Goal: Find specific page/section: Locate a particular part of the current website

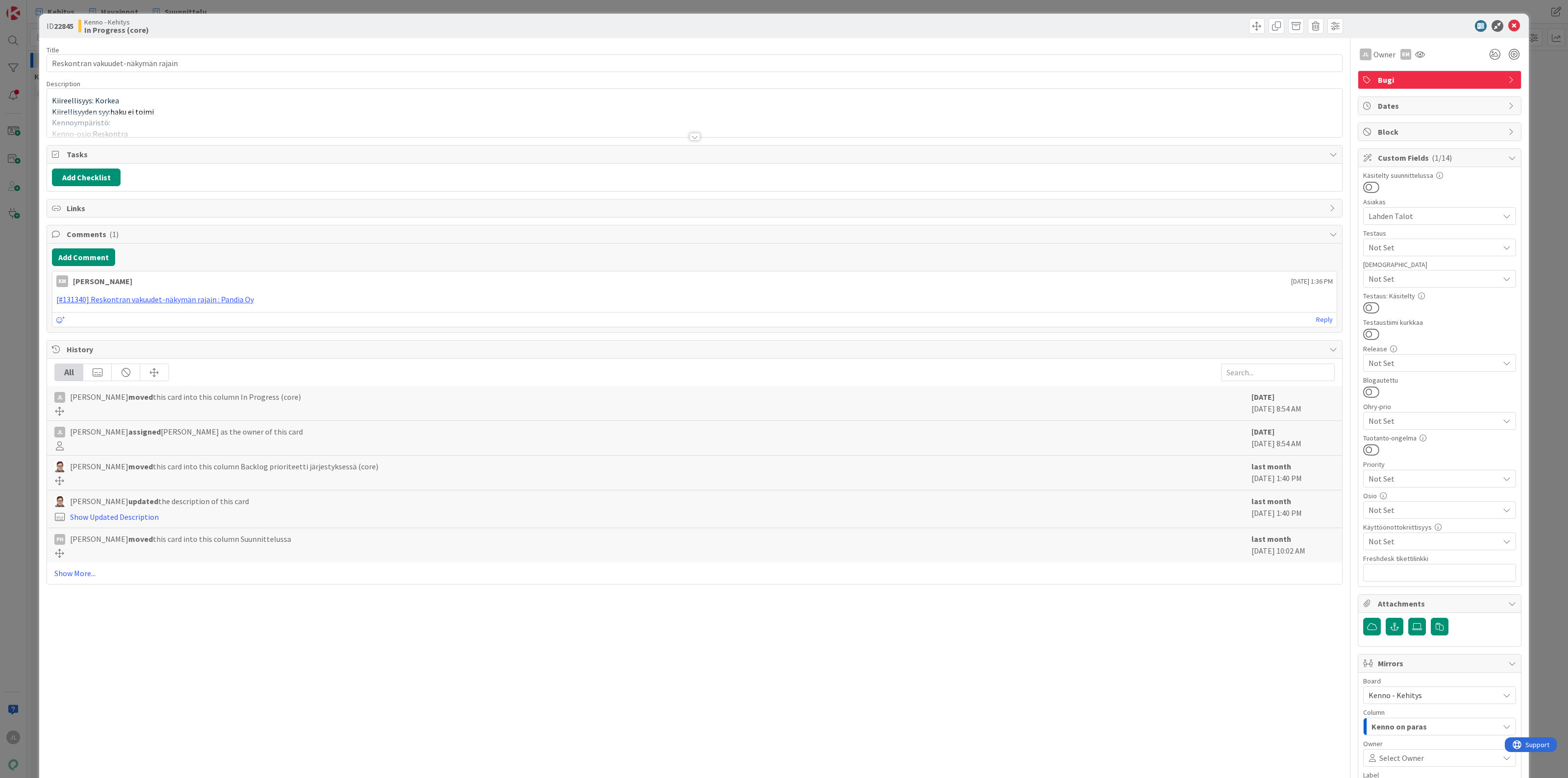
click at [268, 107] on p "Kiirellisyyden syy: haku ei toimi" at bounding box center [694, 112] width 1285 height 12
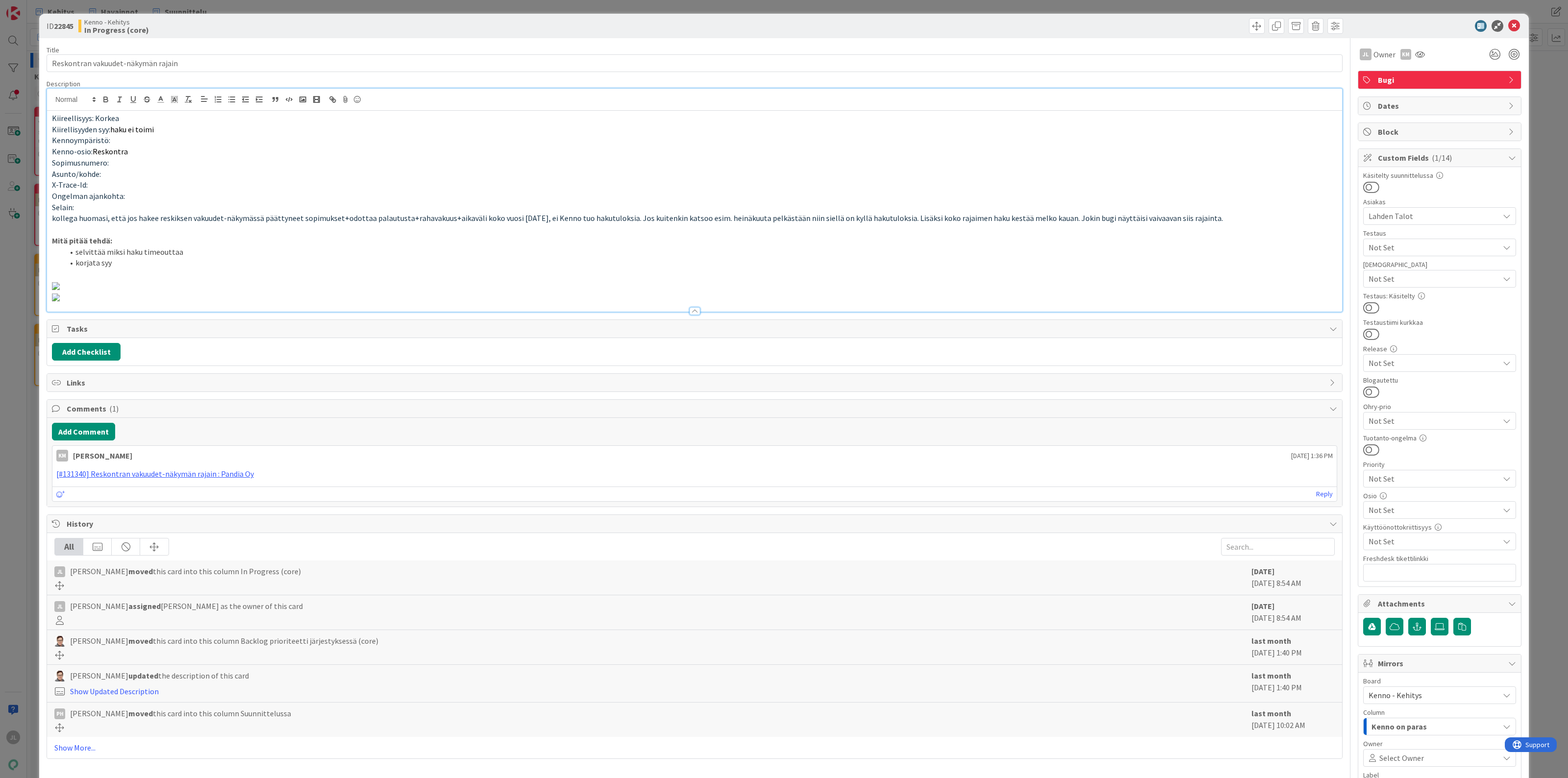
click at [316, 118] on p "Kiireellisyys: Korkea" at bounding box center [694, 118] width 1285 height 12
drag, startPoint x: 216, startPoint y: 66, endPoint x: 7, endPoint y: 52, distance: 209.5
click at [7, 52] on div "ID 22845 Kenno - Kehitys In Progress (core) Title 34 / 128 Reskontran vakuudet-…" at bounding box center [784, 389] width 1568 height 778
click at [188, 64] on input "Reskontran vakuudet-näkymän rajain" at bounding box center [694, 63] width 1296 height 17
drag, startPoint x: 211, startPoint y: 64, endPoint x: -14, endPoint y: 48, distance: 225.6
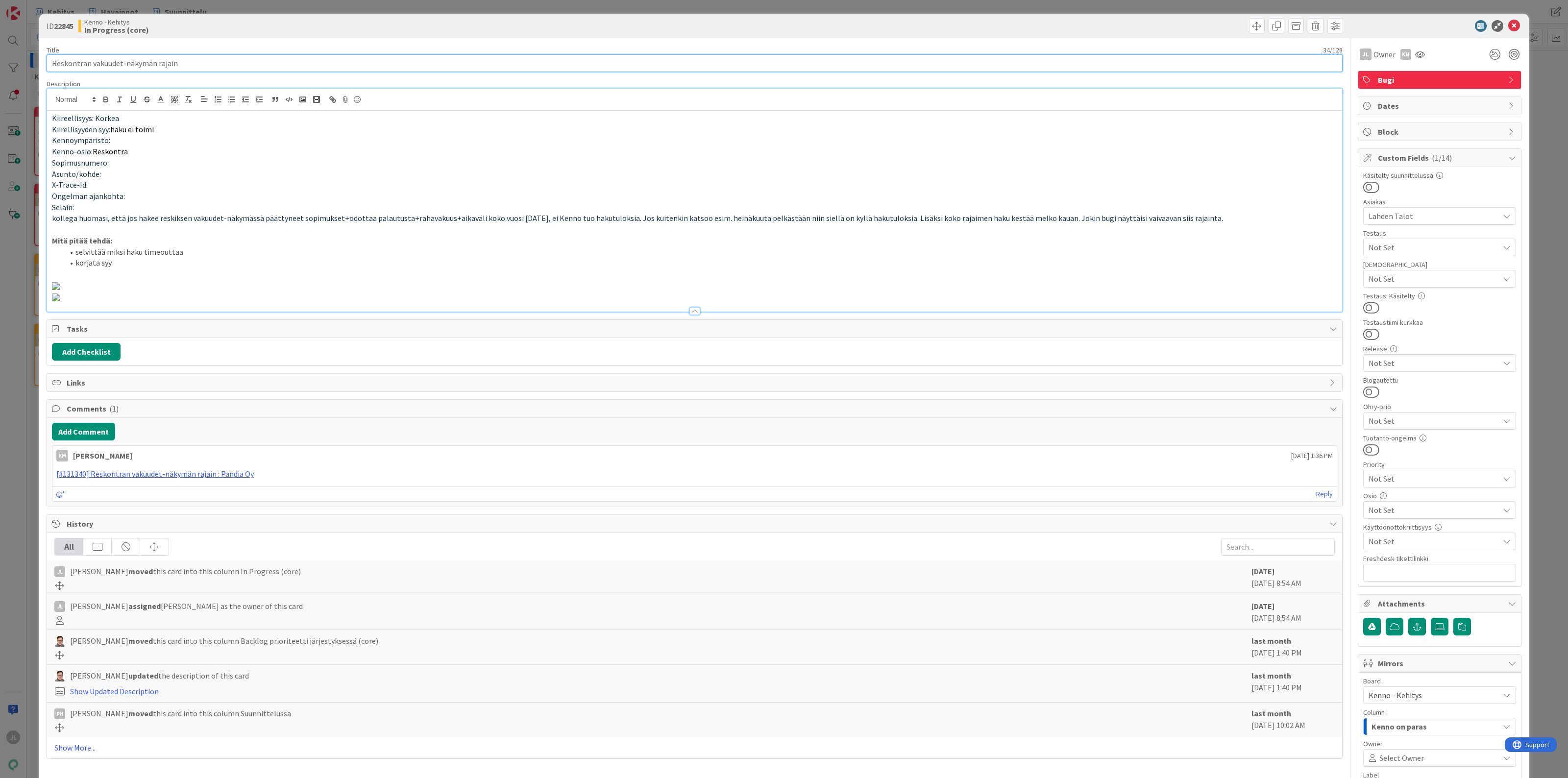
click at [0, 48] on html "JL Kehitys Havainnot Suunnittelu Kehitys Havainnot Suunnittelu Kanban Kenno - K…" at bounding box center [784, 389] width 1568 height 778
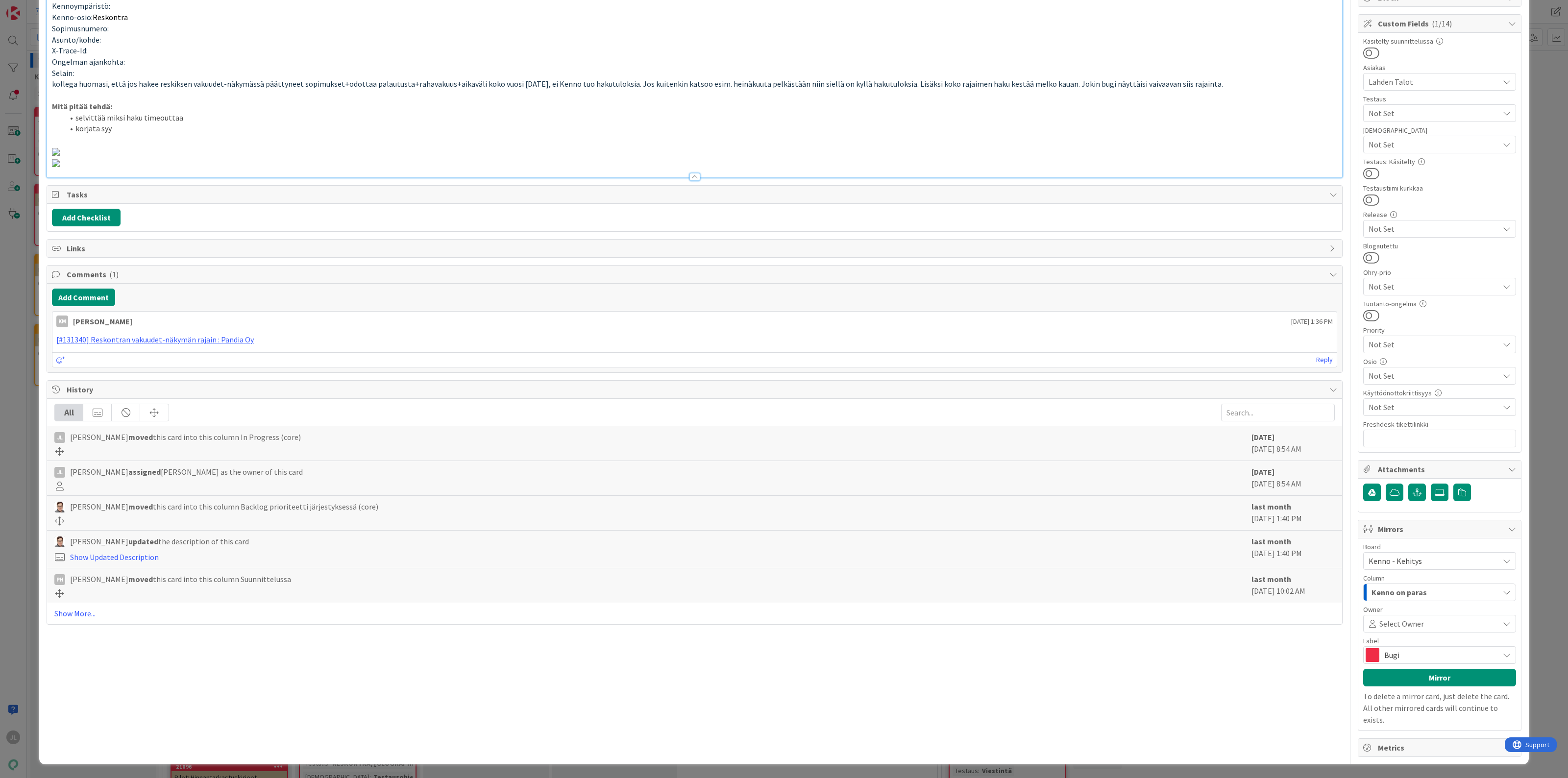
scroll to position [429, 0]
click at [973, 168] on p at bounding box center [694, 163] width 1285 height 12
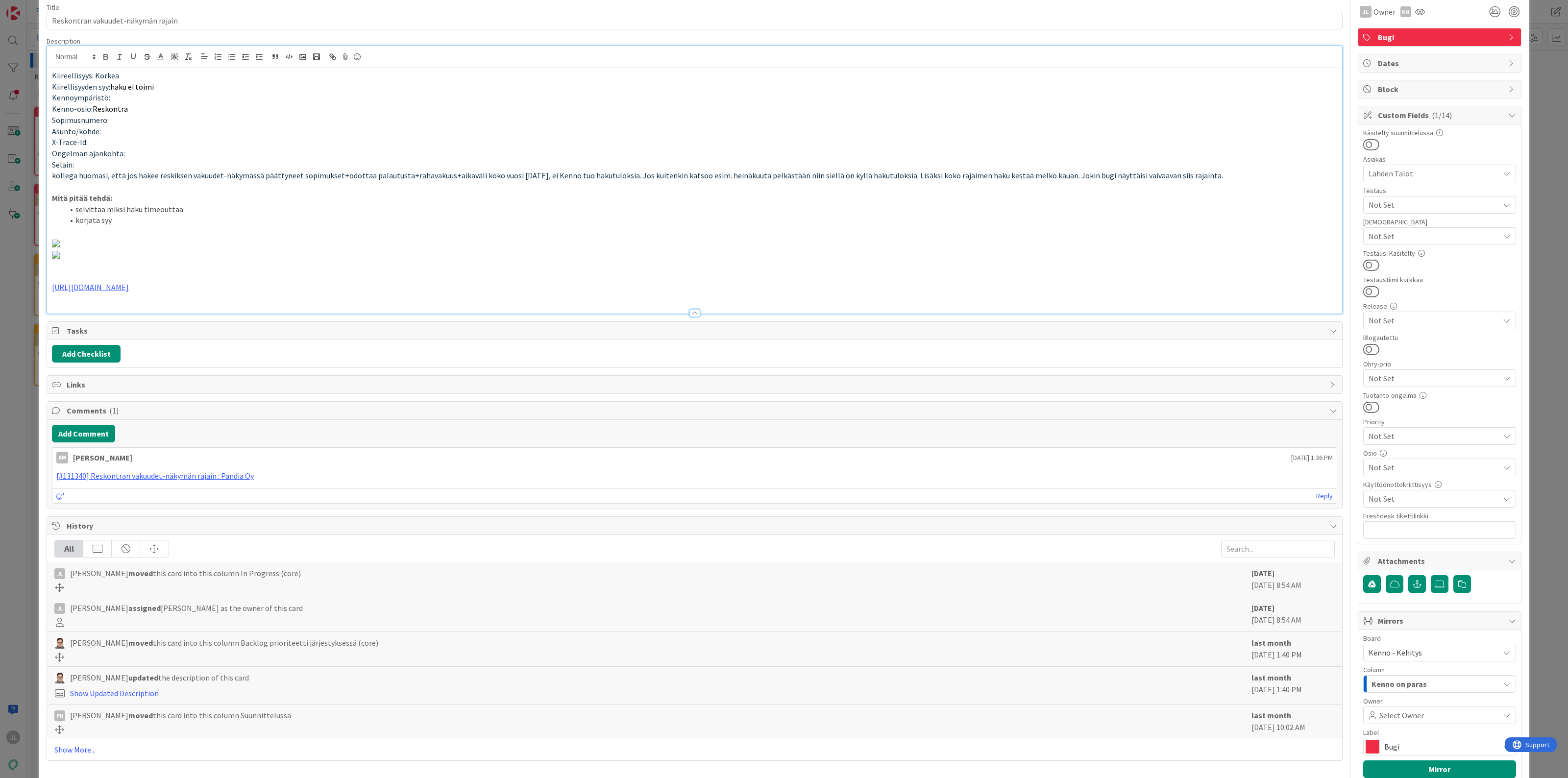
scroll to position [0, 0]
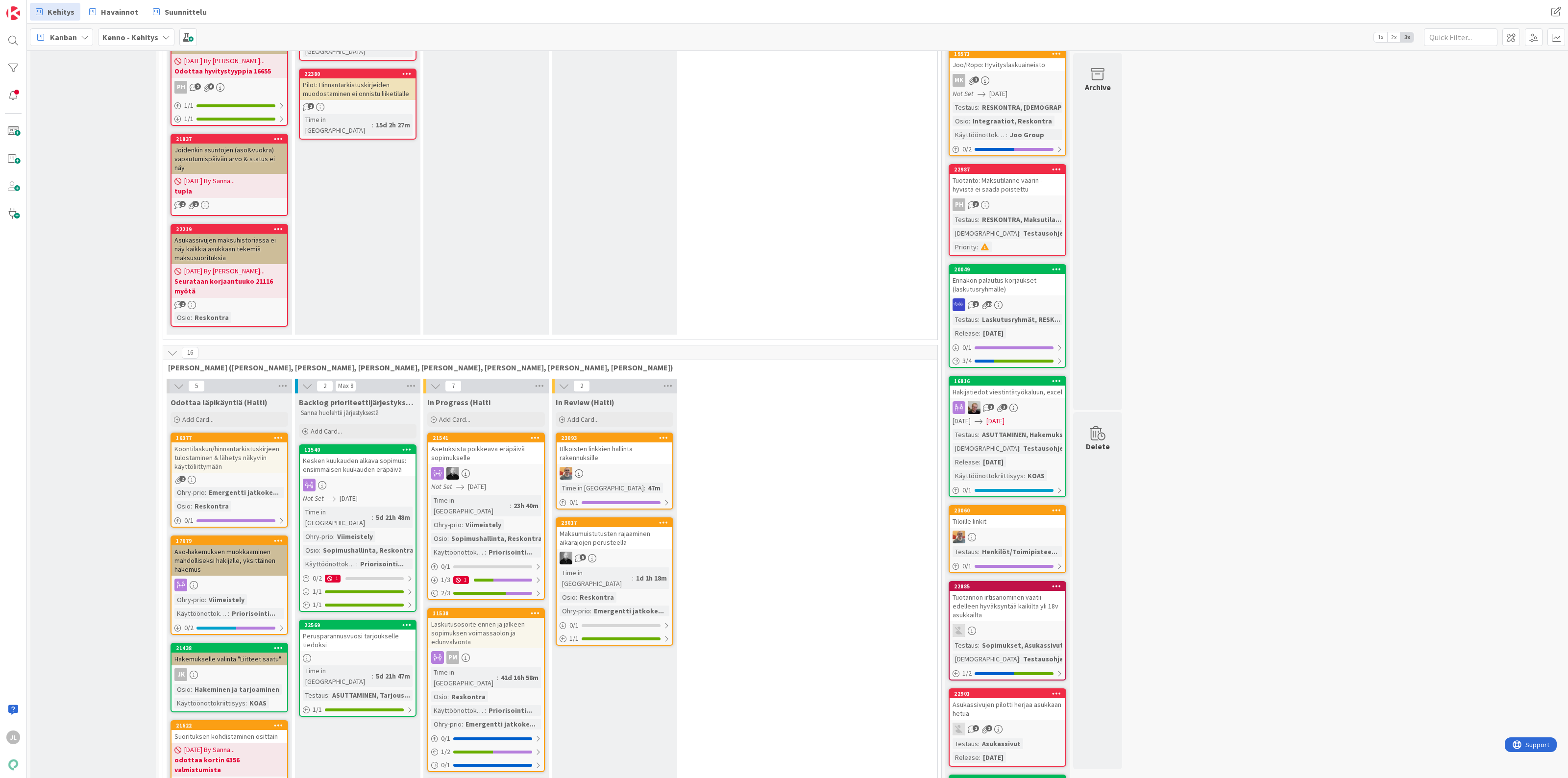
scroll to position [857, 0]
